Goal: Task Accomplishment & Management: Use online tool/utility

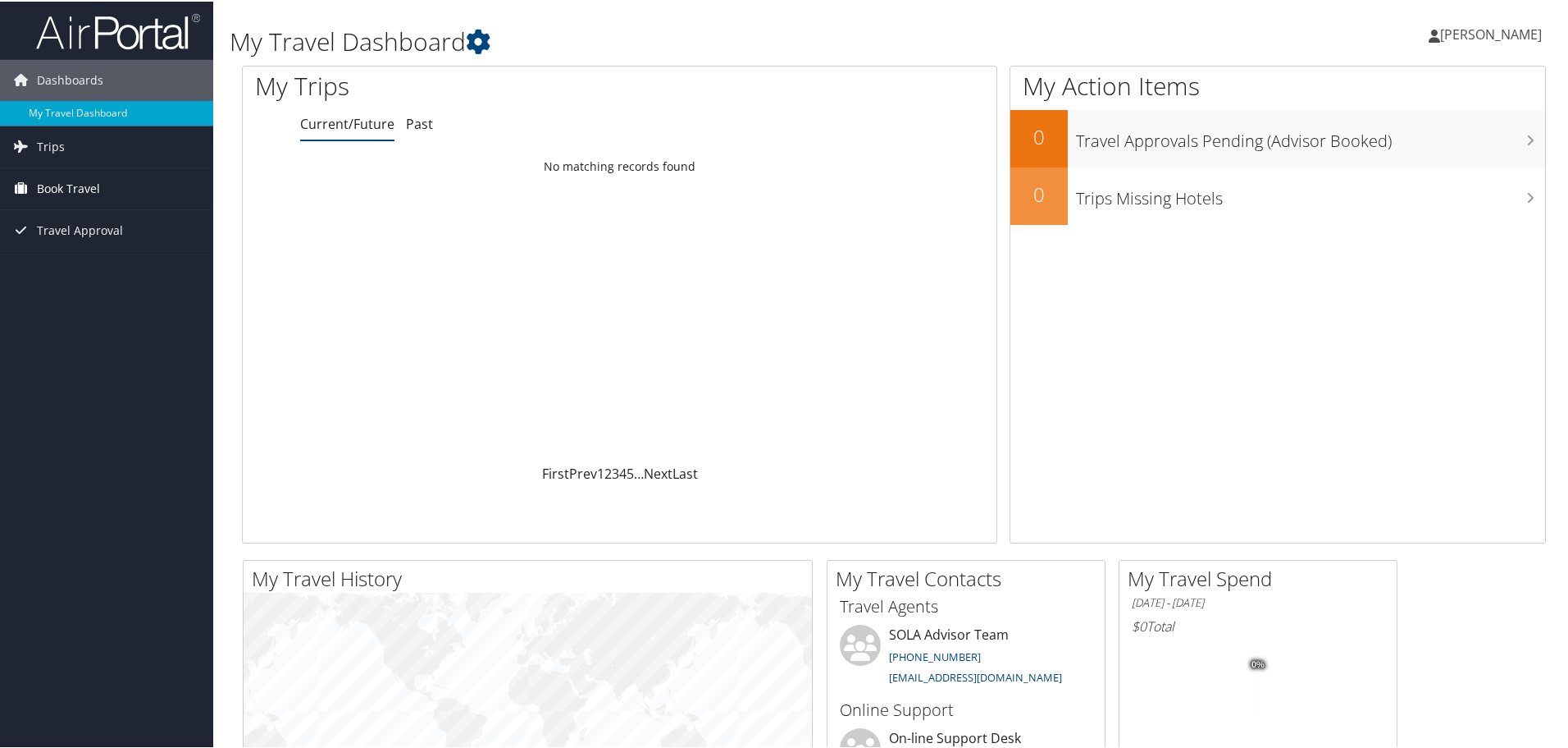
click at [70, 176] on span "Book Travel" at bounding box center [68, 187] width 63 height 41
click at [83, 245] on link "Approval Request (Beta)" at bounding box center [107, 245] width 214 height 25
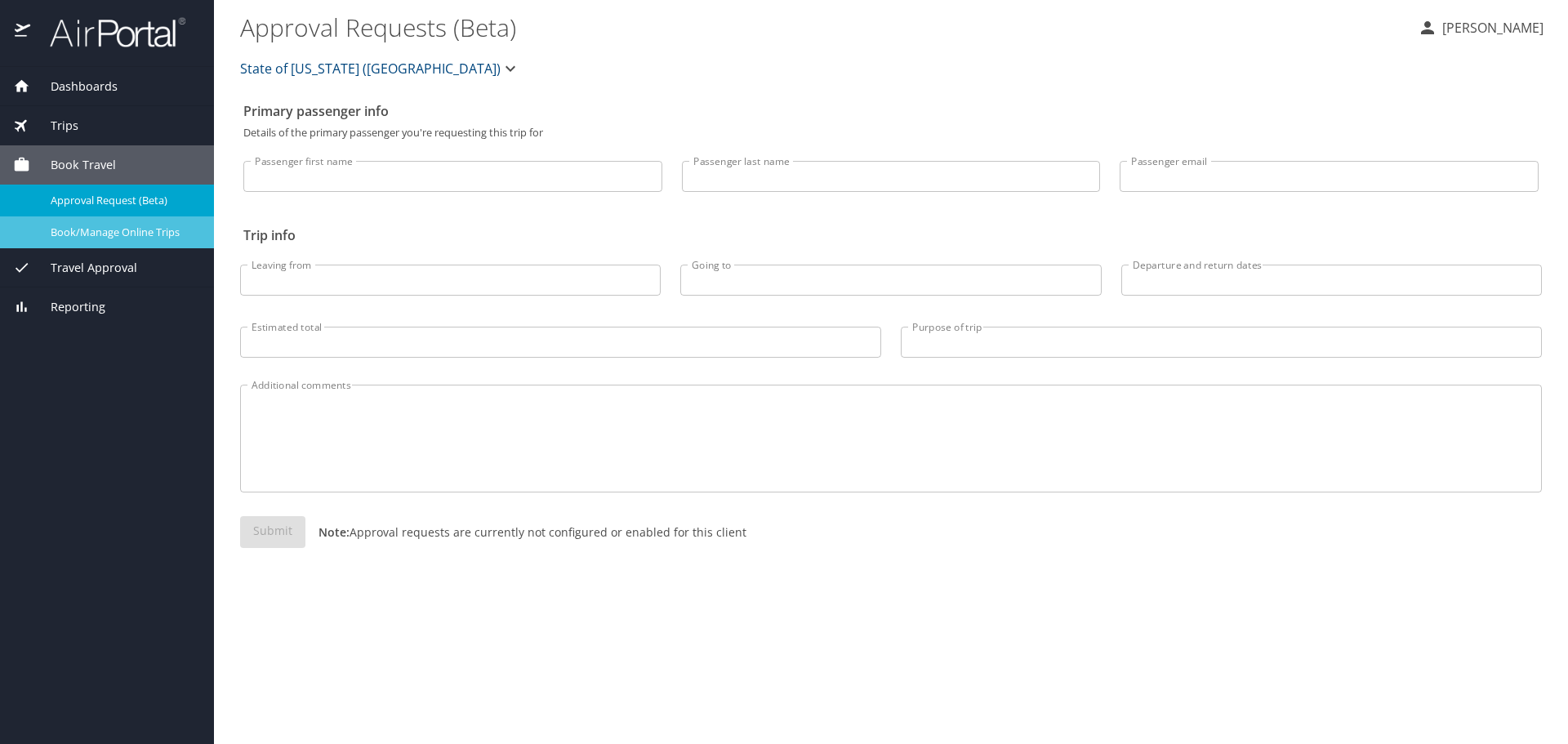
click at [113, 236] on span "Book/Manage Online Trips" at bounding box center [122, 232] width 144 height 16
